Goal: Use online tool/utility: Use online tool/utility

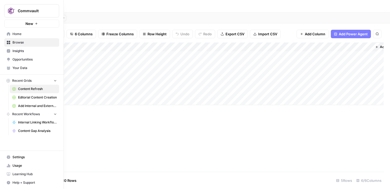
click at [15, 41] on span "Browse" at bounding box center [34, 42] width 44 height 5
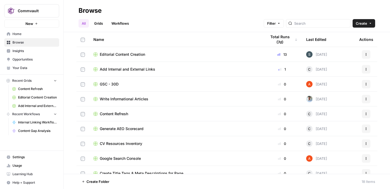
click at [17, 34] on span "Home" at bounding box center [34, 34] width 44 height 5
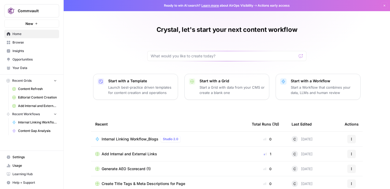
click at [152, 86] on p "Launch best-practice driven templates for content creation and operations" at bounding box center [140, 90] width 65 height 11
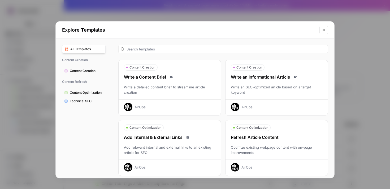
click at [87, 92] on span "Content Optimization" at bounding box center [86, 92] width 33 height 5
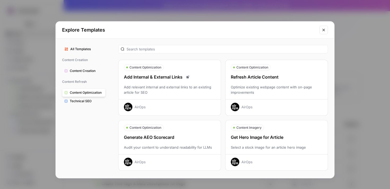
scroll to position [18, 0]
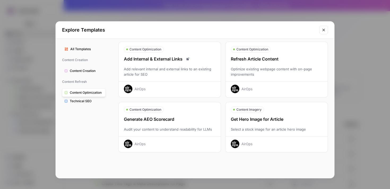
click at [85, 101] on span "Technical SEO" at bounding box center [86, 101] width 33 height 5
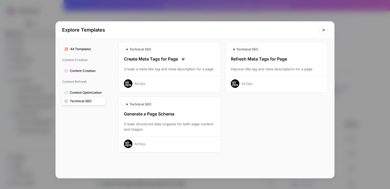
click at [79, 49] on span "All Templates" at bounding box center [86, 49] width 33 height 5
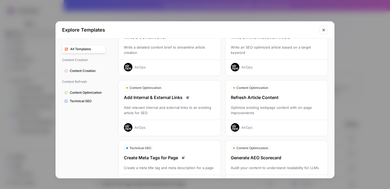
scroll to position [36, 0]
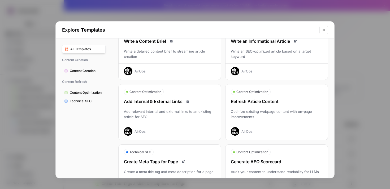
click at [243, 103] on div "Refresh Article Content" at bounding box center [276, 101] width 102 height 6
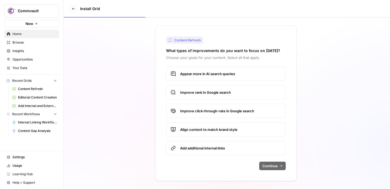
click at [218, 75] on span "Appear more in AI search queries" at bounding box center [230, 73] width 101 height 5
click at [210, 94] on span "Improve rank in Google search" at bounding box center [230, 92] width 101 height 5
click at [204, 147] on span "Add additional internal links" at bounding box center [230, 147] width 101 height 5
click at [267, 164] on span "Continue" at bounding box center [269, 165] width 15 height 5
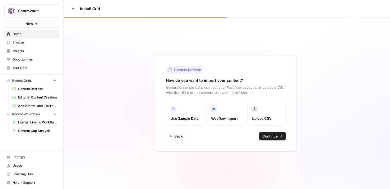
click at [269, 135] on span "Continue" at bounding box center [269, 135] width 15 height 5
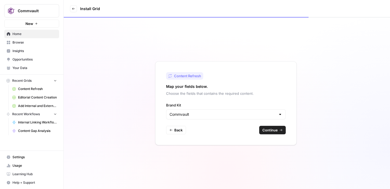
click at [267, 130] on span "Continue" at bounding box center [269, 129] width 15 height 5
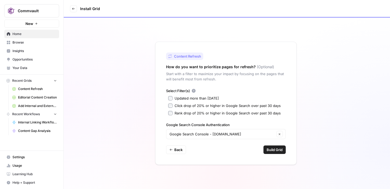
click at [269, 147] on span "Build Grid" at bounding box center [275, 149] width 16 height 5
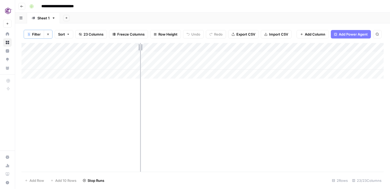
drag, startPoint x: 88, startPoint y: 46, endPoint x: 139, endPoint y: 50, distance: 52.1
click at [139, 50] on div "Add Column" at bounding box center [202, 61] width 362 height 36
click at [106, 81] on div "Add Column" at bounding box center [202, 107] width 362 height 129
click at [106, 71] on div "Add Column" at bounding box center [202, 61] width 362 height 36
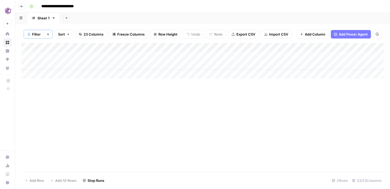
click at [108, 56] on div "Add Column" at bounding box center [202, 61] width 362 height 36
click at [122, 74] on div "Add Column" at bounding box center [202, 61] width 362 height 36
click at [114, 65] on div "Add Column" at bounding box center [202, 61] width 362 height 36
click at [135, 95] on div "Add Column" at bounding box center [202, 107] width 362 height 129
click at [128, 67] on div "Add Column" at bounding box center [202, 61] width 362 height 36
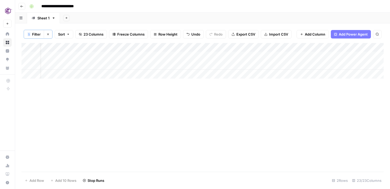
scroll to position [0, 12]
click at [161, 66] on div "Add Column" at bounding box center [202, 61] width 362 height 36
click at [100, 64] on div "Add Column" at bounding box center [202, 61] width 362 height 36
click at [215, 55] on div "Add Column" at bounding box center [202, 61] width 362 height 36
click at [186, 56] on div "Add Column" at bounding box center [202, 61] width 362 height 36
